Goal: Find specific page/section: Find specific page/section

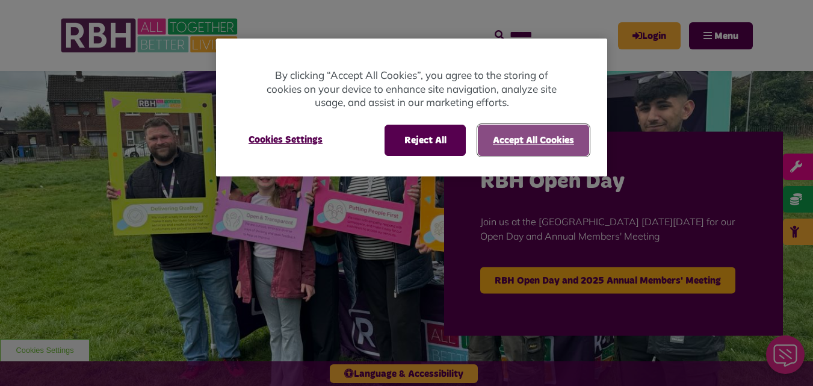
click at [527, 143] on button "Accept All Cookies" at bounding box center [533, 140] width 111 height 31
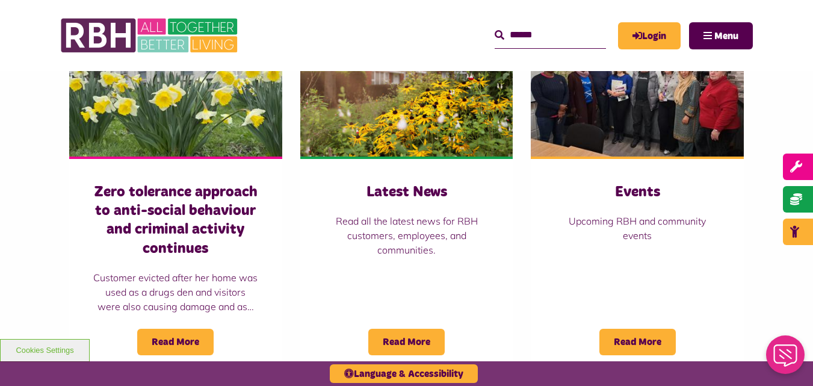
scroll to position [940, 0]
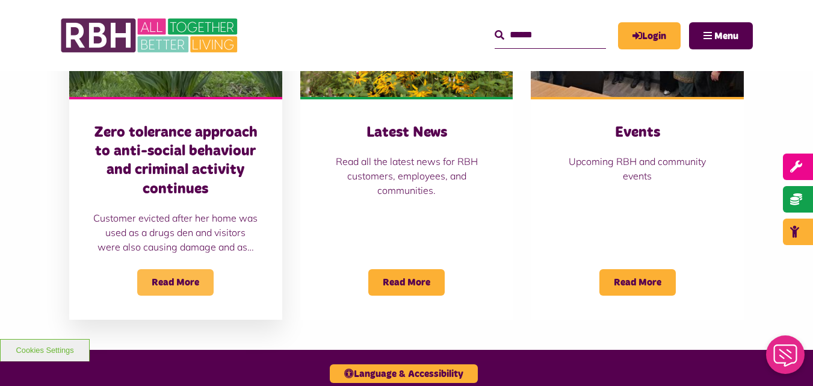
click at [164, 269] on span "Read More" at bounding box center [175, 282] width 76 height 26
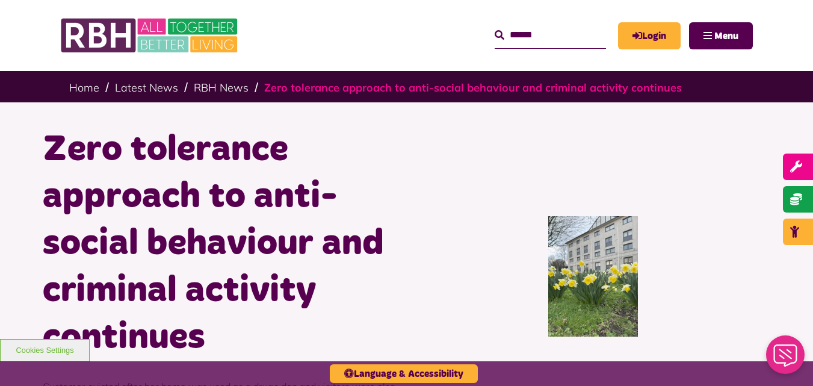
click at [324, 90] on link "Zero tolerance approach to anti-social behaviour and criminal activity continues" at bounding box center [473, 88] width 418 height 14
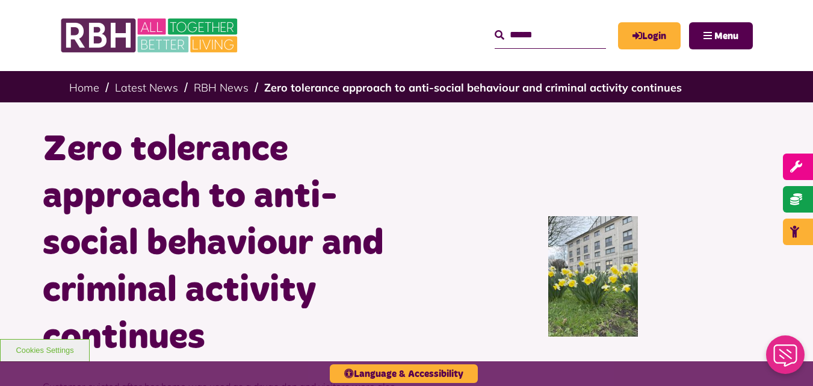
click at [521, 33] on input "Search" at bounding box center [550, 35] width 111 height 26
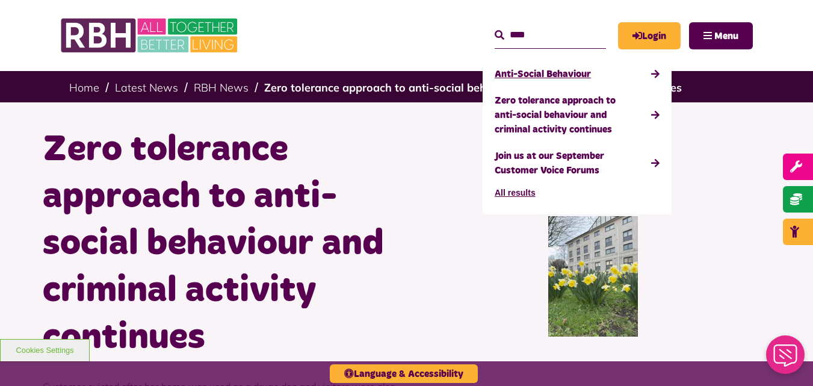
type input "****"
click at [559, 68] on link "Anti-Social Behaviour" at bounding box center [577, 74] width 165 height 26
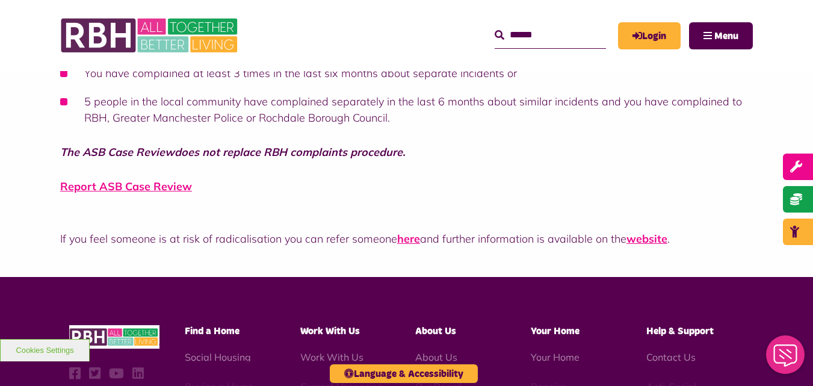
scroll to position [1072, 0]
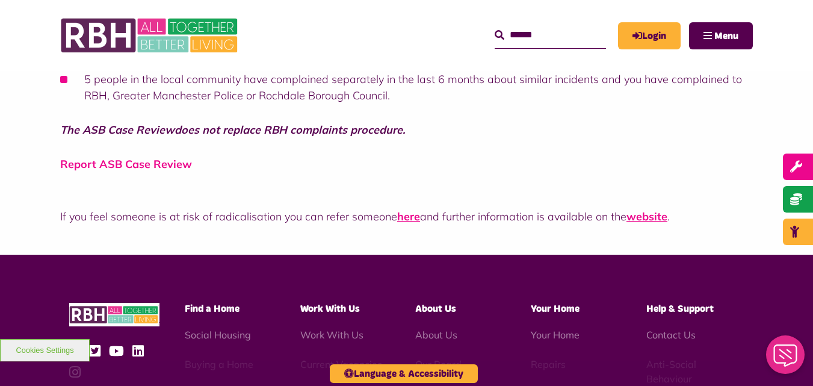
click at [174, 169] on link "Report ASB Case Review" at bounding box center [126, 164] width 132 height 14
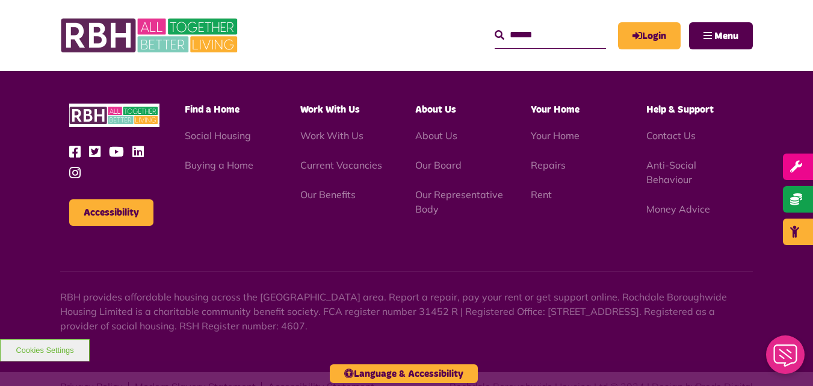
scroll to position [87, 0]
